Goal: Find contact information: Find contact information

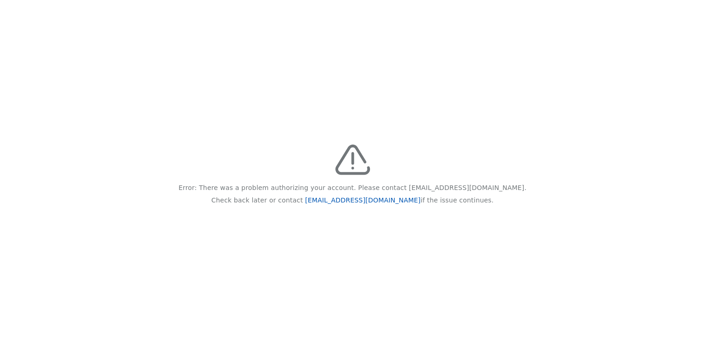
click at [369, 198] on link "[EMAIL_ADDRESS][DOMAIN_NAME]" at bounding box center [362, 199] width 115 height 7
click at [339, 199] on link "[EMAIL_ADDRESS][DOMAIN_NAME]" at bounding box center [362, 199] width 115 height 7
drag, startPoint x: 397, startPoint y: 200, endPoint x: 327, endPoint y: 203, distance: 70.2
click at [327, 203] on p "Check back later or contact feedback@recidiviz.org if the issue continues." at bounding box center [352, 200] width 283 height 12
copy p "[EMAIL_ADDRESS][DOMAIN_NAME]"
